Goal: Task Accomplishment & Management: Manage account settings

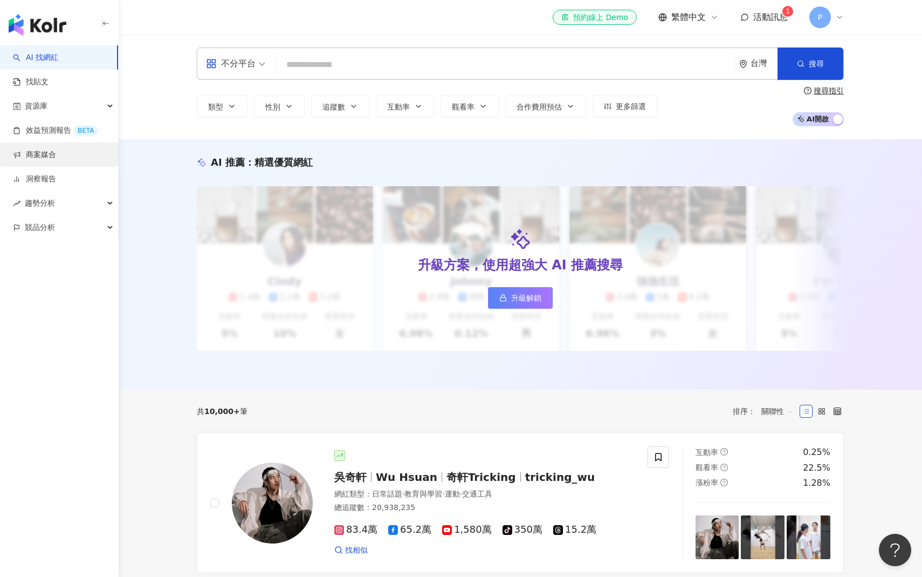
click at [55, 160] on link "商案媒合" at bounding box center [34, 154] width 43 height 11
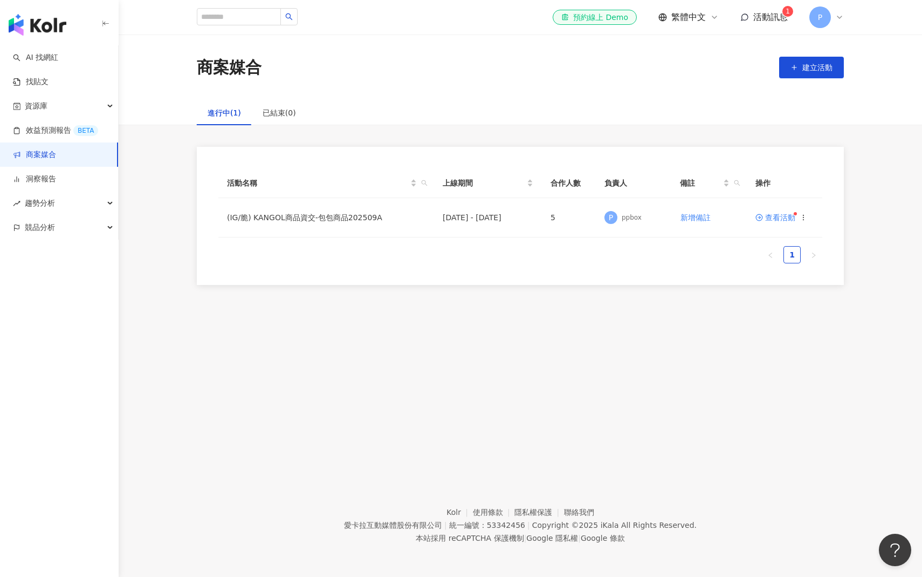
click at [463, 259] on ul "1" at bounding box center [520, 254] width 604 height 17
click at [783, 222] on td "查看活動" at bounding box center [785, 217] width 76 height 39
click at [783, 219] on span "查看活動" at bounding box center [776, 218] width 40 height 8
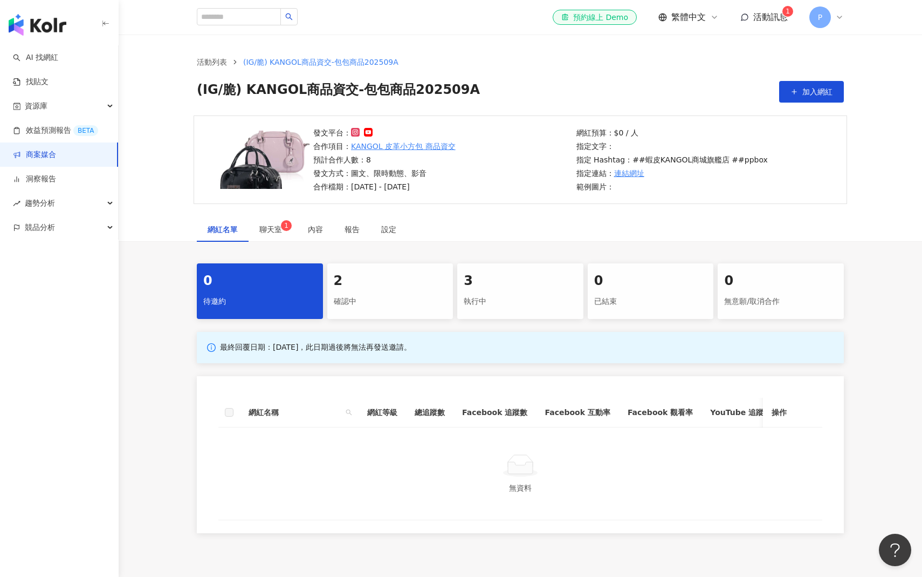
click at [382, 301] on div "確認中" at bounding box center [390, 301] width 113 height 18
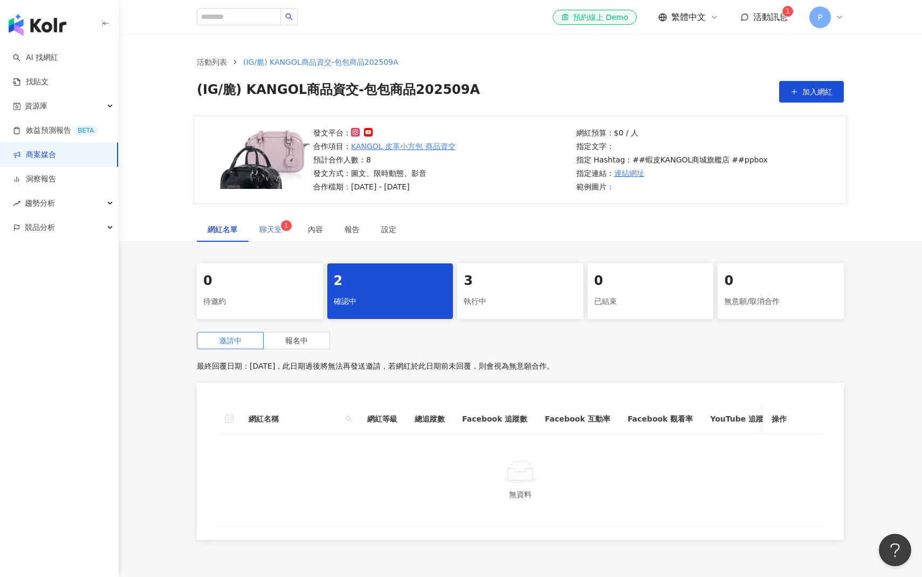
click at [256, 231] on div "聊天室 1" at bounding box center [273, 229] width 49 height 25
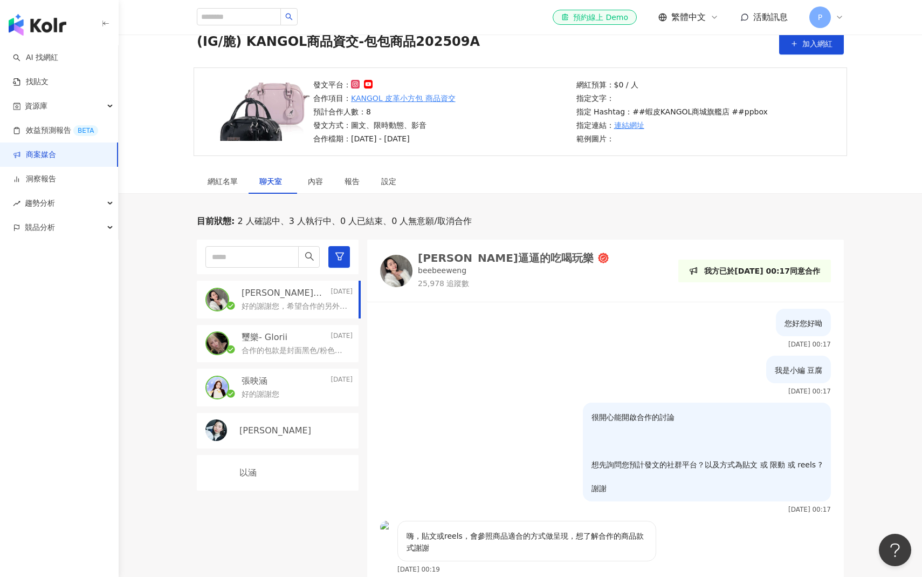
scroll to position [104, 0]
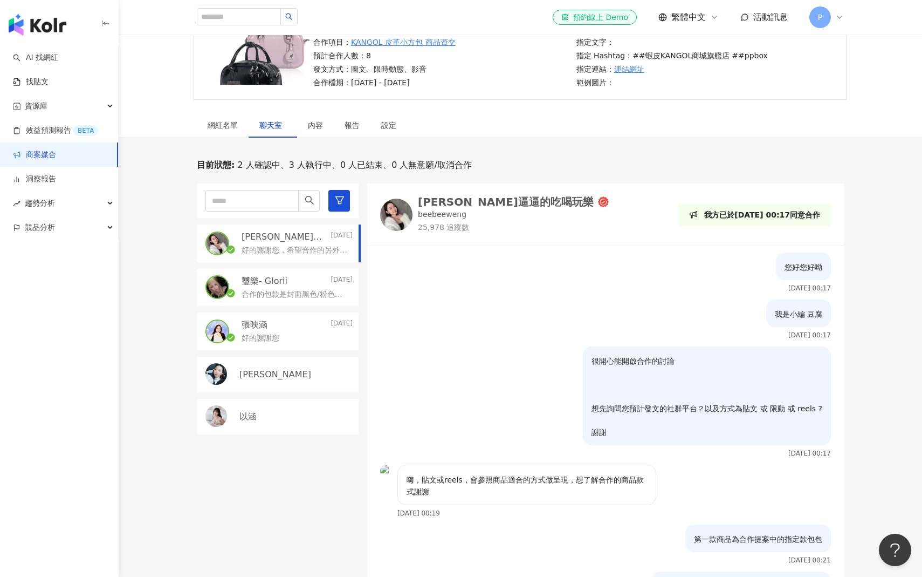
click at [311, 256] on div "[PERSON_NAME]逼逼的吃喝玩樂 [DATE] 好的謝謝您，希望合作的另外一個產品是編號 ￼【65251740】謝謝" at bounding box center [278, 243] width 162 height 38
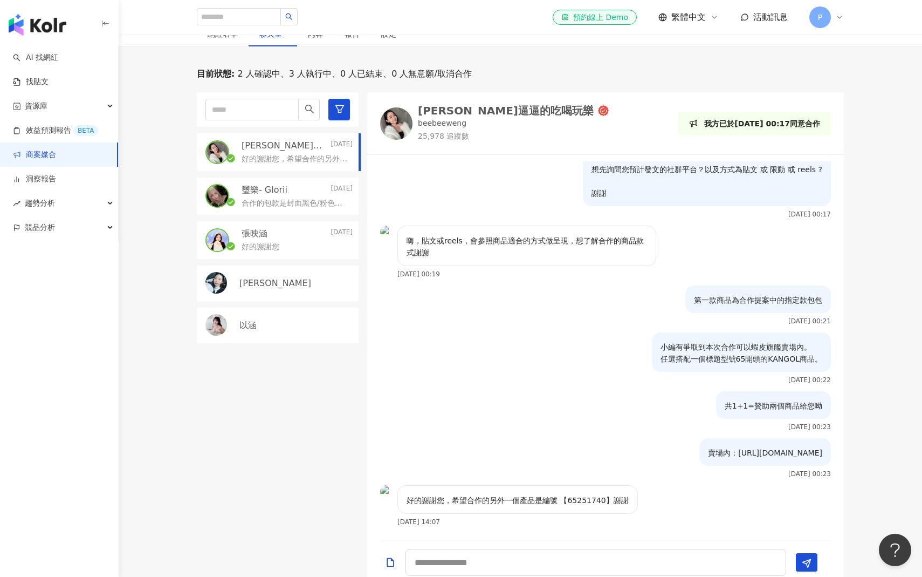
scroll to position [324, 0]
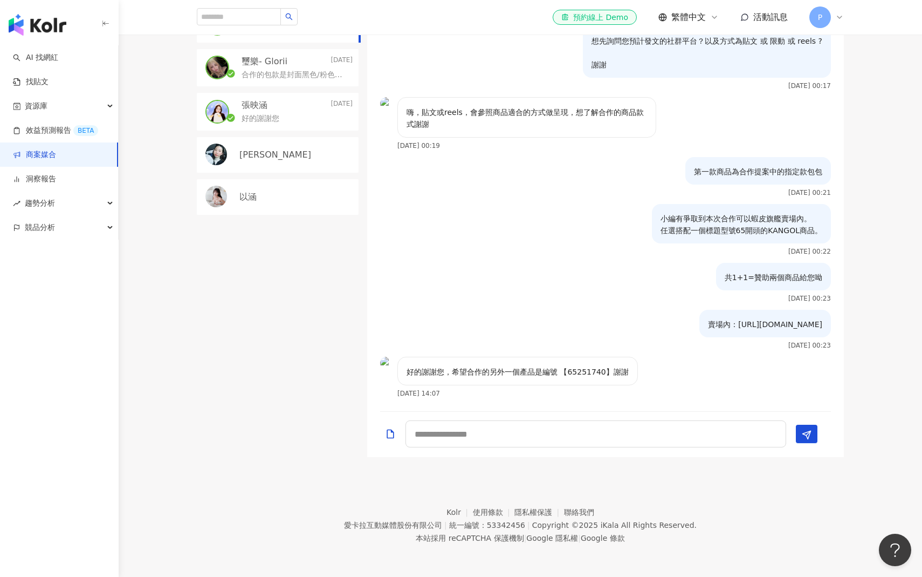
click at [592, 377] on p "好的謝謝您，希望合作的另外一個產品是編號 ￼【65251740】謝謝" at bounding box center [518, 372] width 222 height 12
click at [592, 372] on p "好的謝謝您，希望合作的另外一個產品是編號 ￼【65251740】謝謝" at bounding box center [518, 372] width 222 height 12
copy p "65251740"
click at [276, 306] on div "[PERSON_NAME]逼逼的吃喝玩樂 [DATE] 好的謝謝您，希望合作的另外一個產品是編號 ￼【65251740】謝謝 璽樂- Glorii [DATE…" at bounding box center [282, 210] width 170 height 493
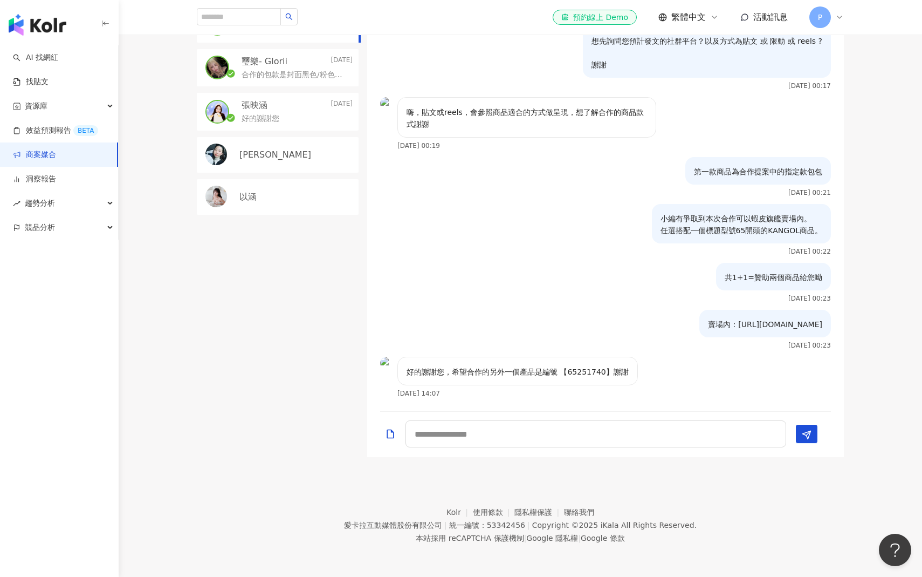
click at [276, 306] on div "[PERSON_NAME]逼逼的吃喝玩樂 [DATE] 好的謝謝您，希望合作的另外一個產品是編號 ￼【65251740】謝謝 璽樂- Glorii [DATE…" at bounding box center [282, 210] width 170 height 493
click at [276, 307] on div "[PERSON_NAME]逼逼的吃喝玩樂 [DATE] 好的謝謝您，希望合作的另外一個產品是編號 ￼【65251740】謝謝 璽樂- Glorii [DATE…" at bounding box center [282, 210] width 170 height 493
click at [273, 276] on div "[PERSON_NAME]逼逼的吃喝玩樂 [DATE] 好的謝謝您，希望合作的另外一個產品是編號 ￼【65251740】謝謝 璽樂- Glorii [DATE…" at bounding box center [282, 210] width 170 height 493
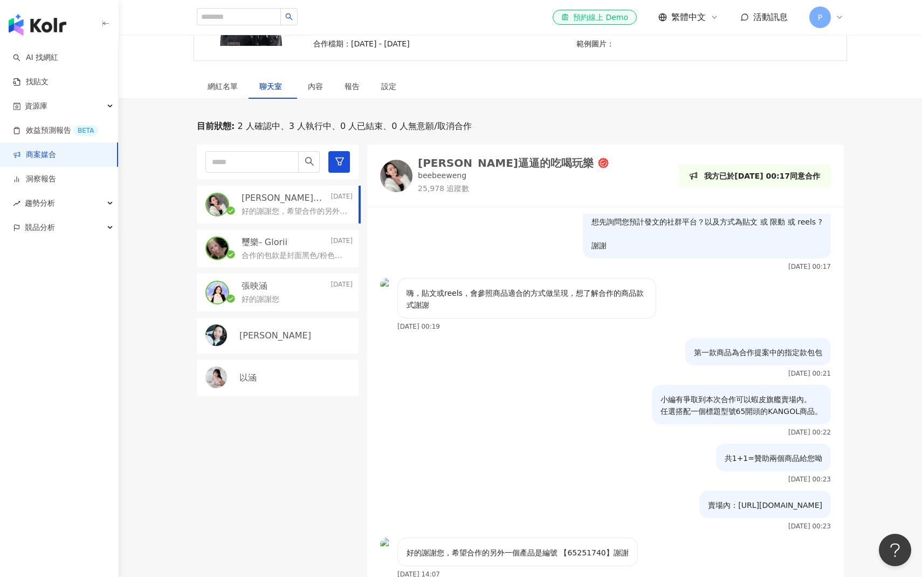
scroll to position [132, 0]
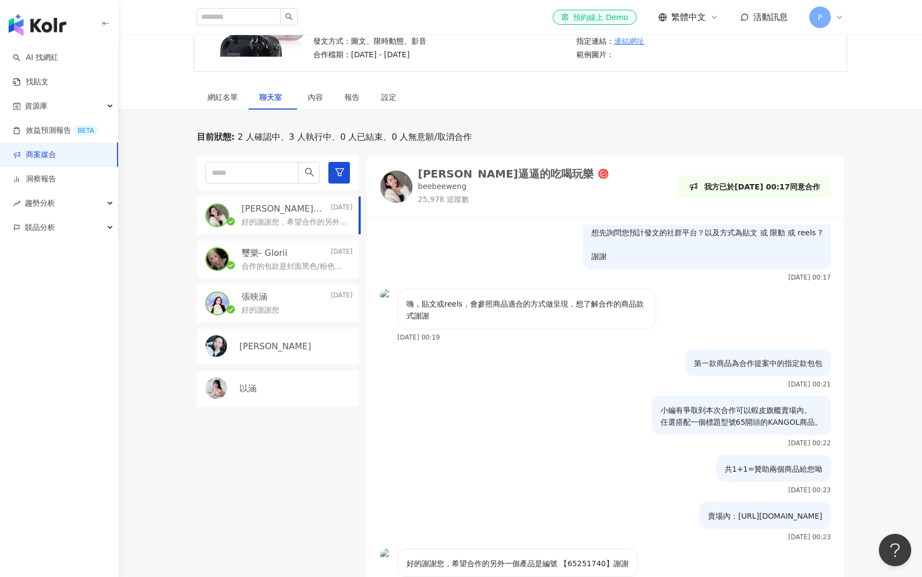
click at [145, 222] on div "目前狀態 : 2 人確認中、3 人執行中、0 人已結束、0 人無意願/取消合作 翁逼逼的吃喝玩樂 [DATE] 好的謝謝您，希望合作的另外一個產品是編號 ￼【…" at bounding box center [521, 389] width 804 height 517
click at [64, 112] on div "資源庫" at bounding box center [59, 106] width 118 height 24
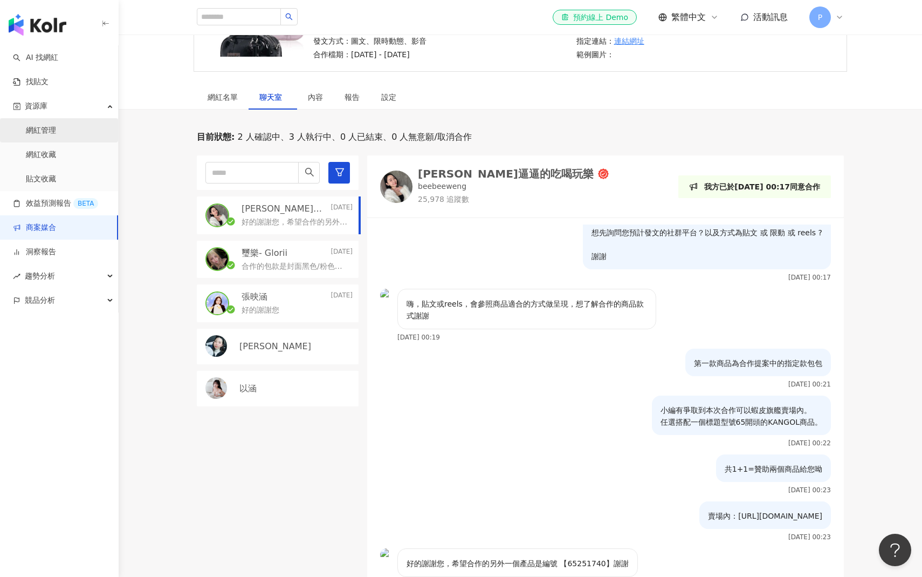
click at [56, 127] on link "網紅管理" at bounding box center [41, 130] width 30 height 11
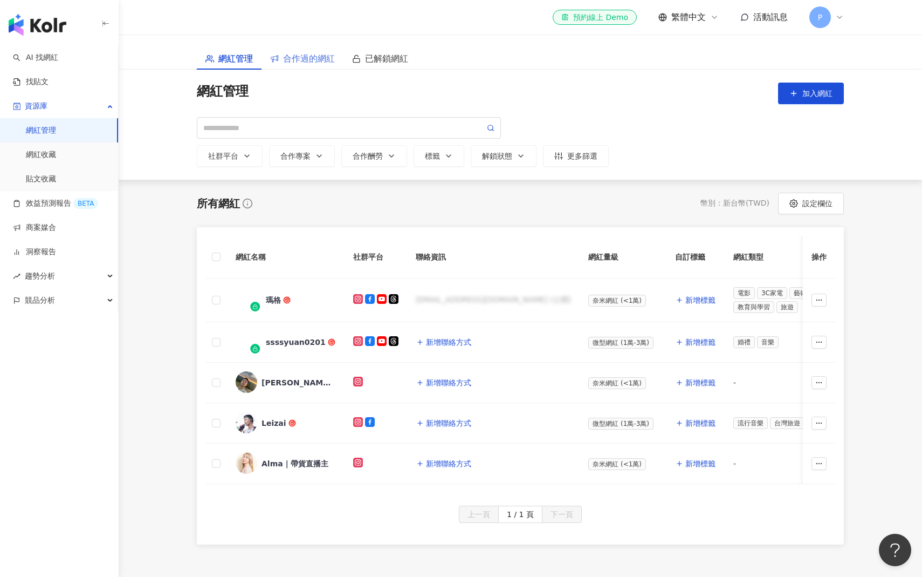
click at [320, 66] on div "合作過的網紅" at bounding box center [303, 58] width 82 height 22
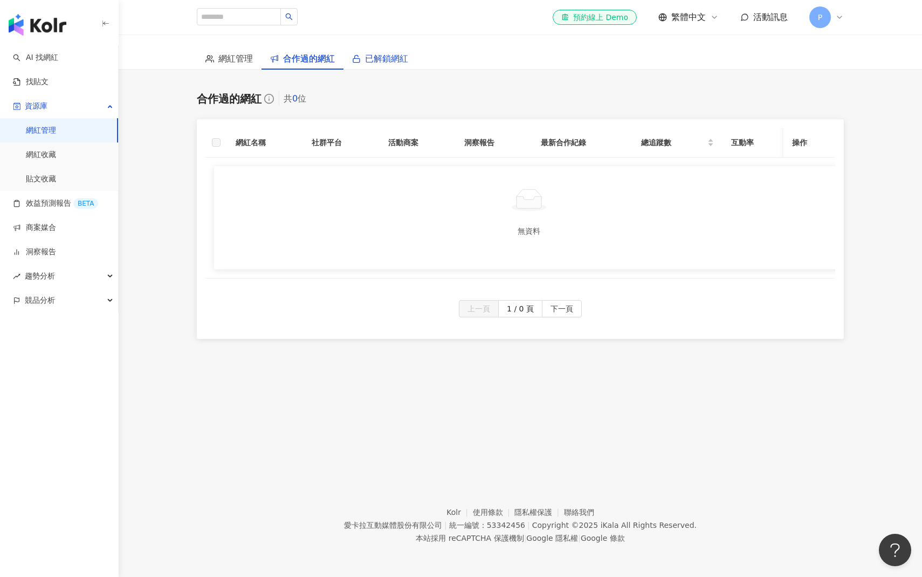
click at [387, 59] on span "已解鎖網紅" at bounding box center [386, 58] width 43 height 13
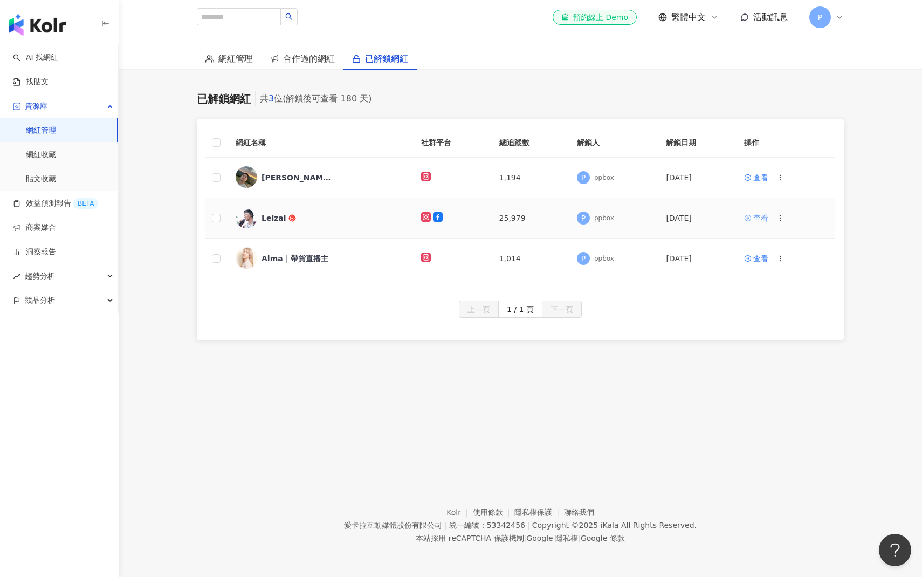
click at [762, 215] on div "查看" at bounding box center [761, 218] width 15 height 12
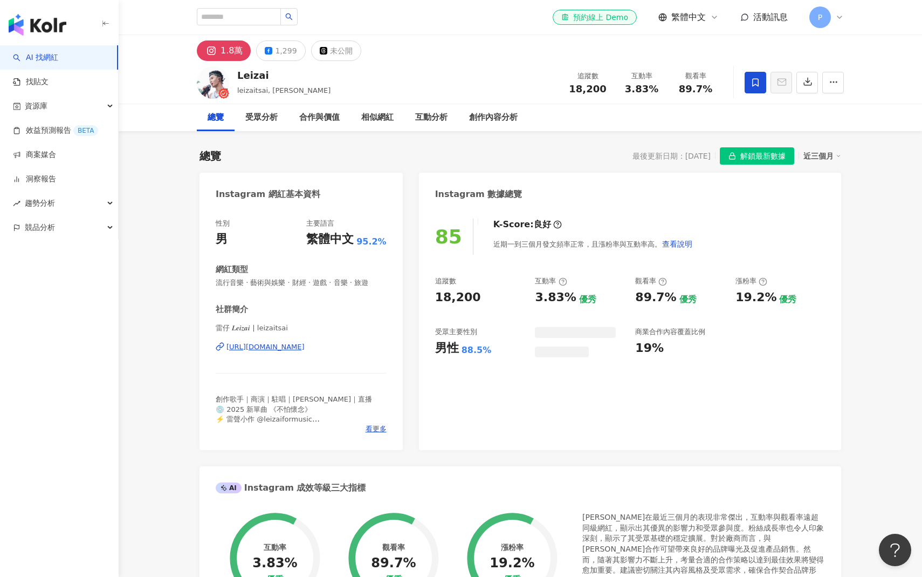
click at [510, 155] on div "總覽 最後更新日期：[DATE] 解鎖最新數據 近三個月" at bounding box center [521, 155] width 642 height 17
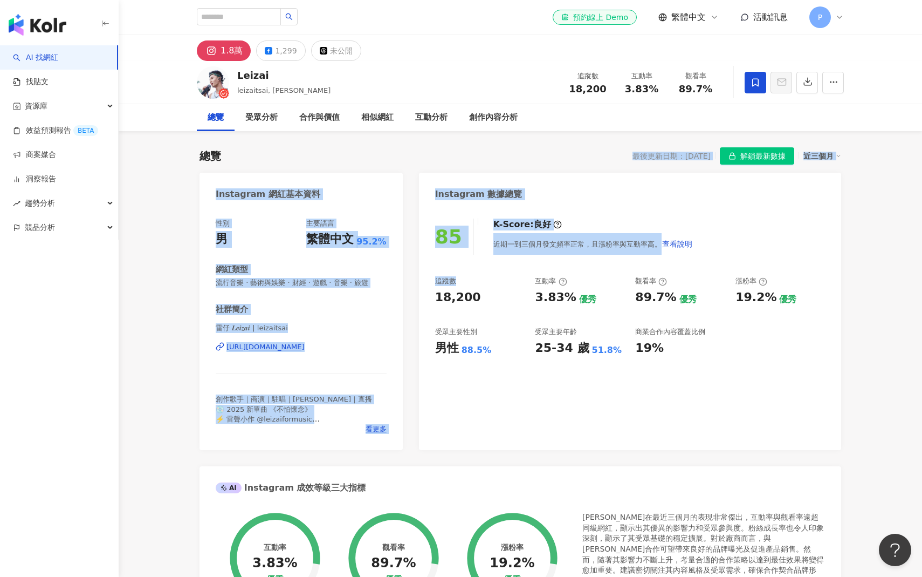
drag, startPoint x: 510, startPoint y: 155, endPoint x: 514, endPoint y: 280, distance: 125.2
click at [514, 280] on div "總覽 最後更新日期：[DATE] 解鎖最新數據 近三個月 Instagram 網紅基本資料 性別 男 主要語言 繁體中文 95.2% 網紅類型 流行音樂 · …" at bounding box center [521, 560] width 642 height 849
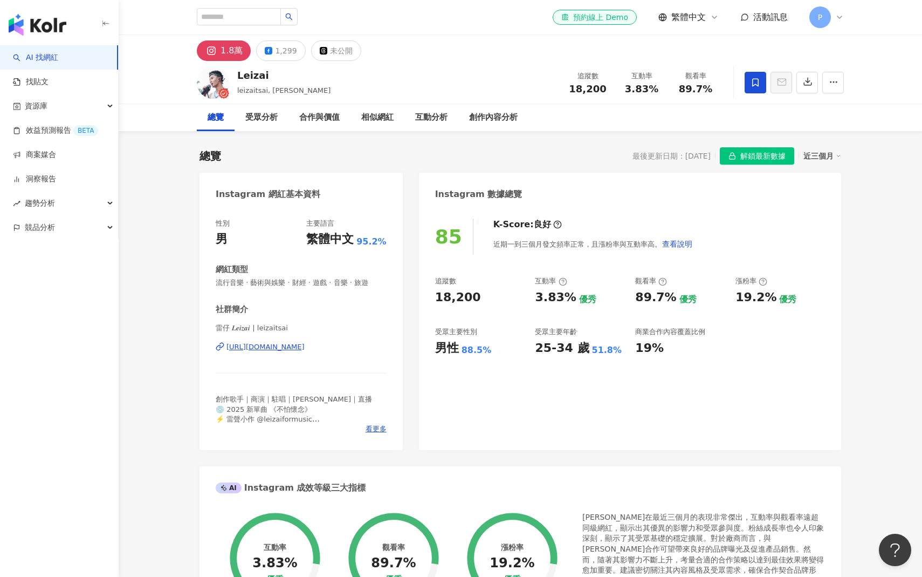
click at [522, 332] on div "受眾主要性別" at bounding box center [480, 332] width 90 height 10
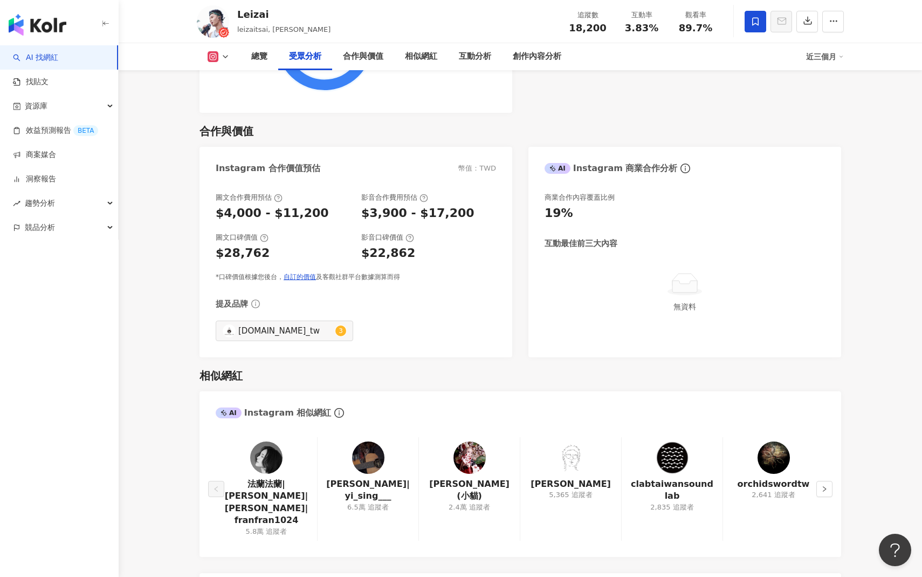
scroll to position [1431, 0]
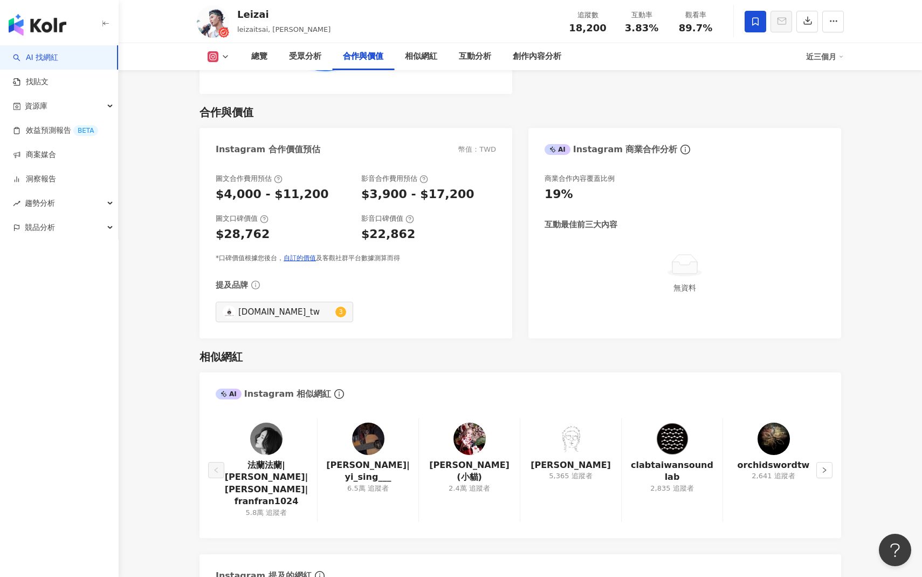
click at [181, 250] on div "總覽 最後更新日期：[DATE] 解鎖最新數據 近三個月 Instagram 網紅基本資料 性別 男 主要語言 繁體中文 95.2% 網紅類型 流行音樂 · …" at bounding box center [520, 548] width 690 height 3696
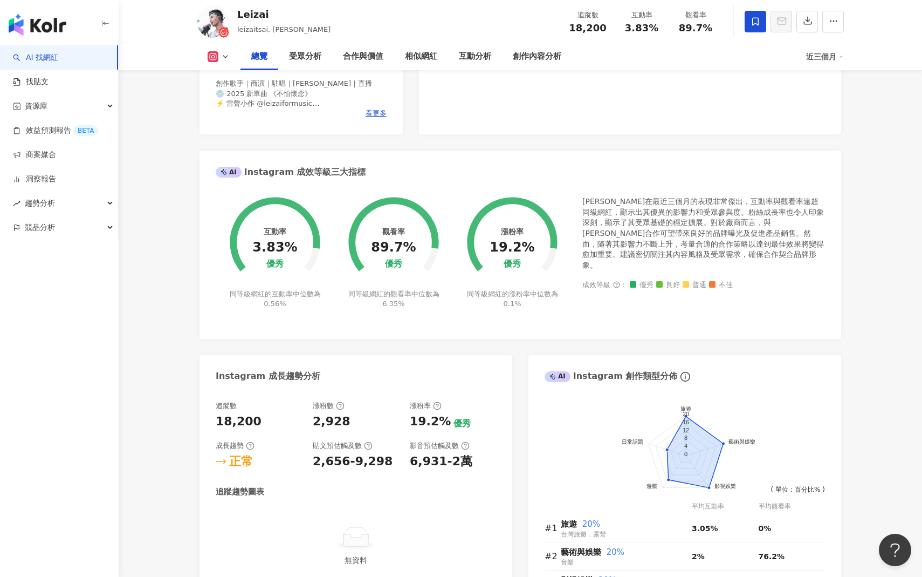
scroll to position [0, 0]
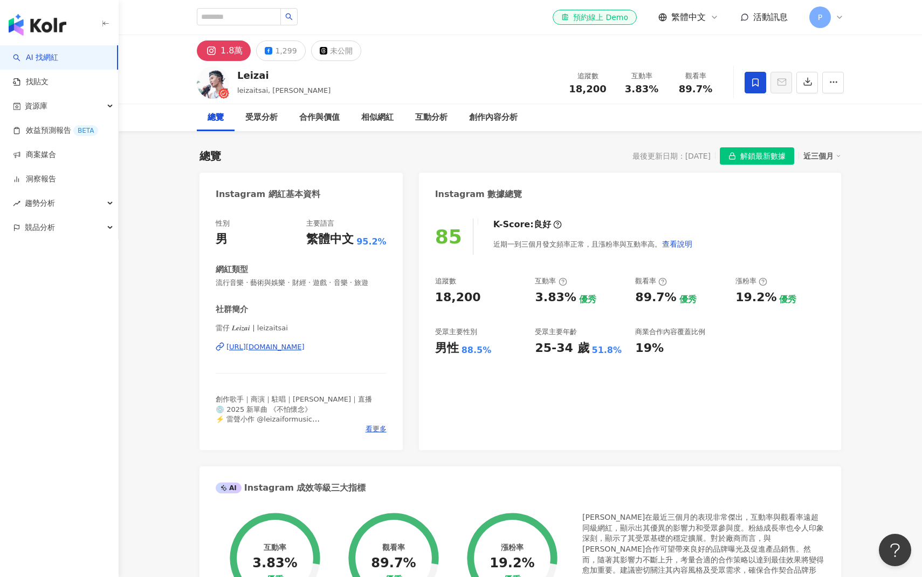
click at [56, 153] on link "商案媒合" at bounding box center [34, 154] width 43 height 11
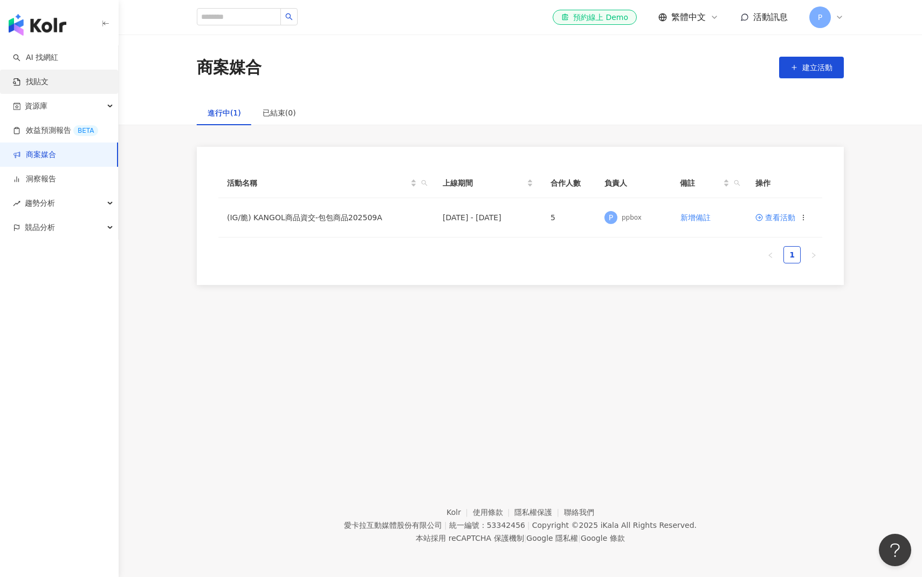
click at [49, 80] on link "找貼文" at bounding box center [31, 82] width 36 height 11
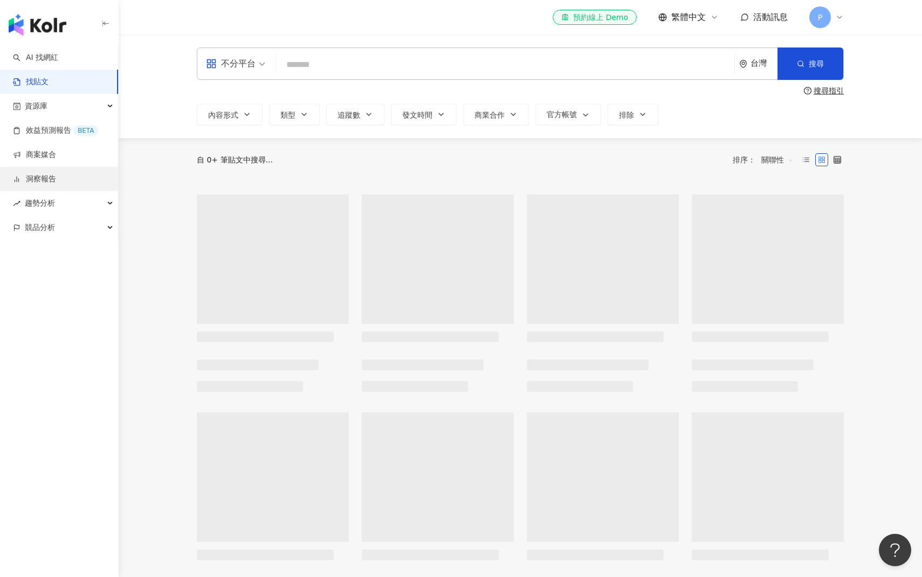
click at [54, 174] on link "洞察報告" at bounding box center [34, 179] width 43 height 11
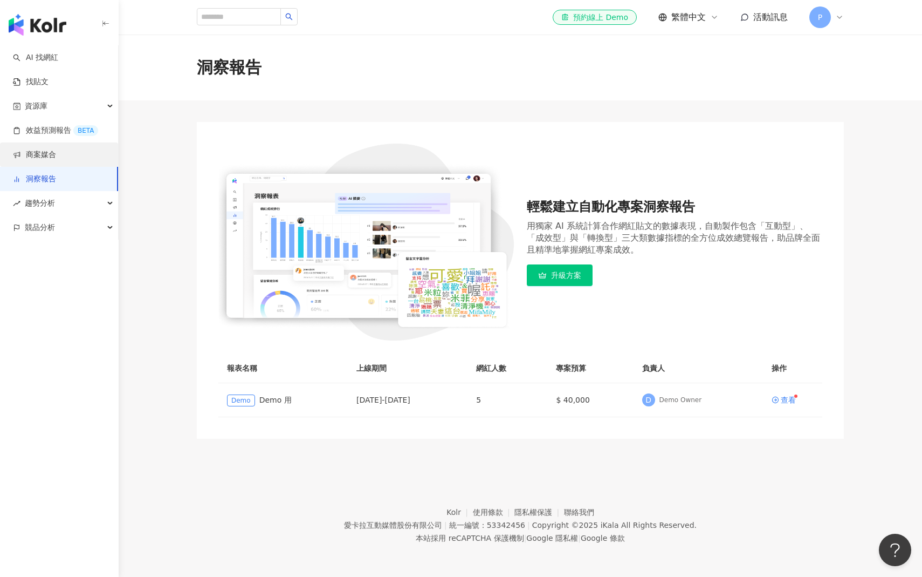
click at [53, 159] on link "商案媒合" at bounding box center [34, 154] width 43 height 11
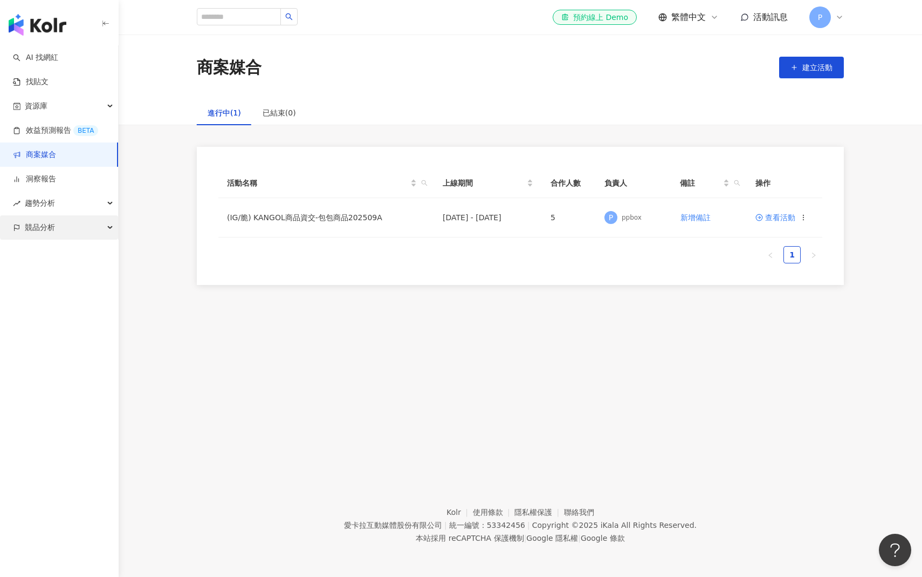
click at [52, 228] on span "競品分析" at bounding box center [40, 227] width 30 height 24
click at [74, 105] on div "資源庫" at bounding box center [59, 106] width 118 height 24
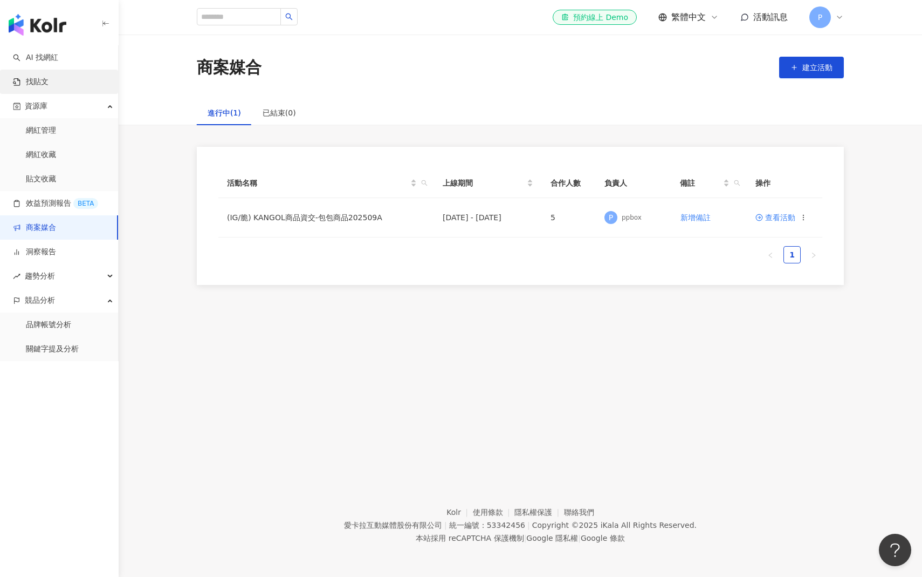
click at [49, 82] on link "找貼文" at bounding box center [31, 82] width 36 height 11
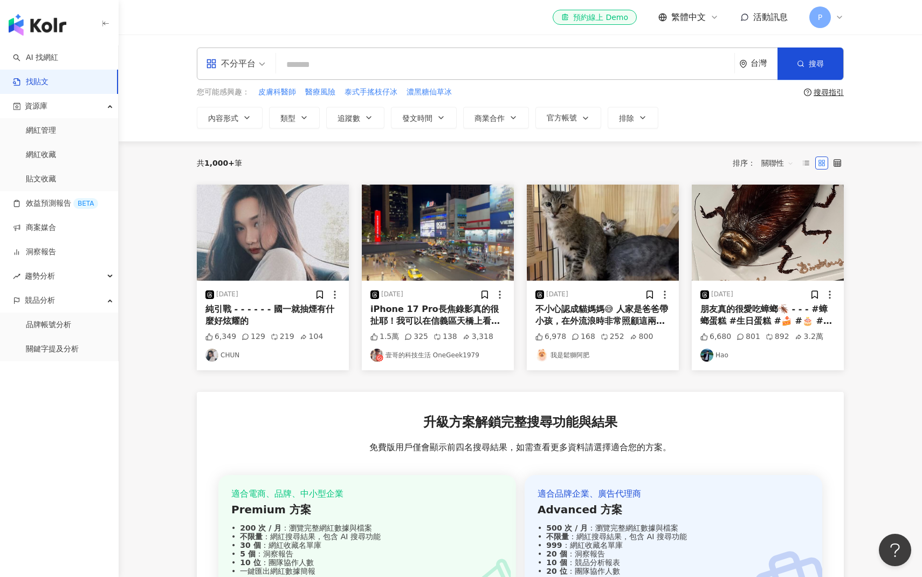
click at [155, 191] on main "不分平台 台灣 搜尋 您可能感興趣： 皮膚科醫師 醫療風險 泰式手搖枝仔冰 濃黑糖仙草冰 搜尋指引 內容形式 類型 追蹤數 發文時間 商業合作 官方帳號 排除…" at bounding box center [521, 361] width 804 height 652
click at [154, 242] on main "不分平台 台灣 搜尋 您可能感興趣： 皮膚科醫師 醫療風險 泰式手搖枝仔冰 濃黑糖仙草冰 搜尋指引 內容形式 類型 追蹤數 發文時間 商業合作 官方帳號 排除…" at bounding box center [521, 361] width 804 height 652
